Goal: Find contact information: Find contact information

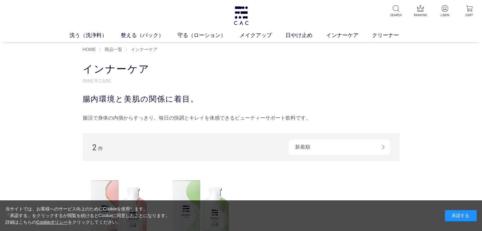
click at [452, 213] on div "承諾する" at bounding box center [461, 215] width 32 height 11
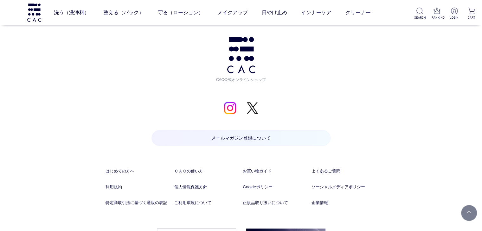
scroll to position [693, 0]
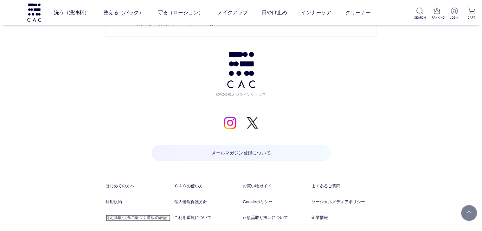
click at [150, 218] on link "特定商取引法に基づく通販の表記" at bounding box center [137, 218] width 65 height 6
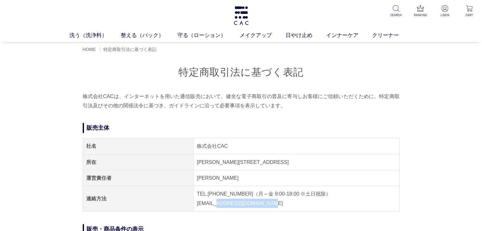
drag, startPoint x: 289, startPoint y: 210, endPoint x: 215, endPoint y: 207, distance: 73.6
click at [215, 207] on td "TEL.[PHONE_NUMBER]（月～金 9:00-18:00 ※土日祝除） [EMAIL_ADDRESS][DOMAIN_NAME]" at bounding box center [297, 198] width 206 height 25
copy td "[EMAIL_ADDRESS][DOMAIN_NAME]"
